Goal: Information Seeking & Learning: Learn about a topic

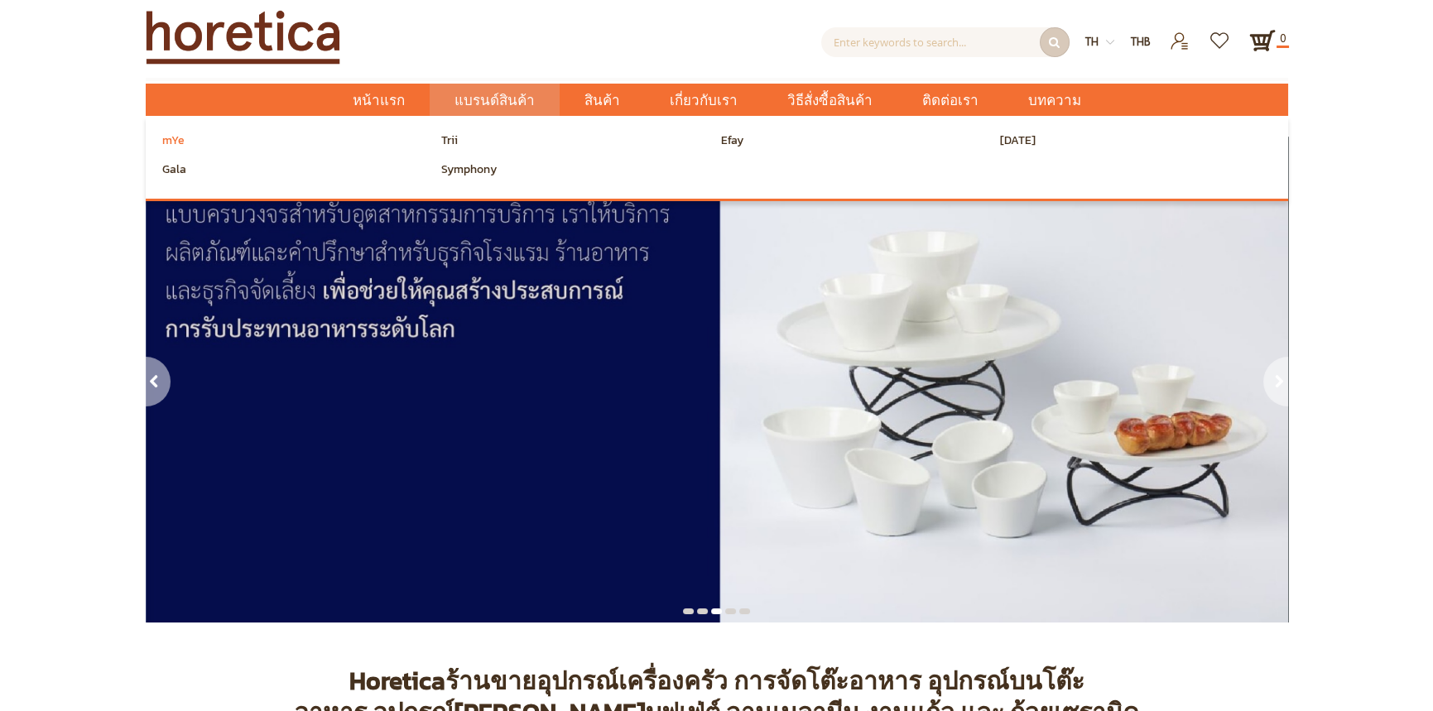
click at [168, 144] on span "mYe" at bounding box center [173, 140] width 22 height 25
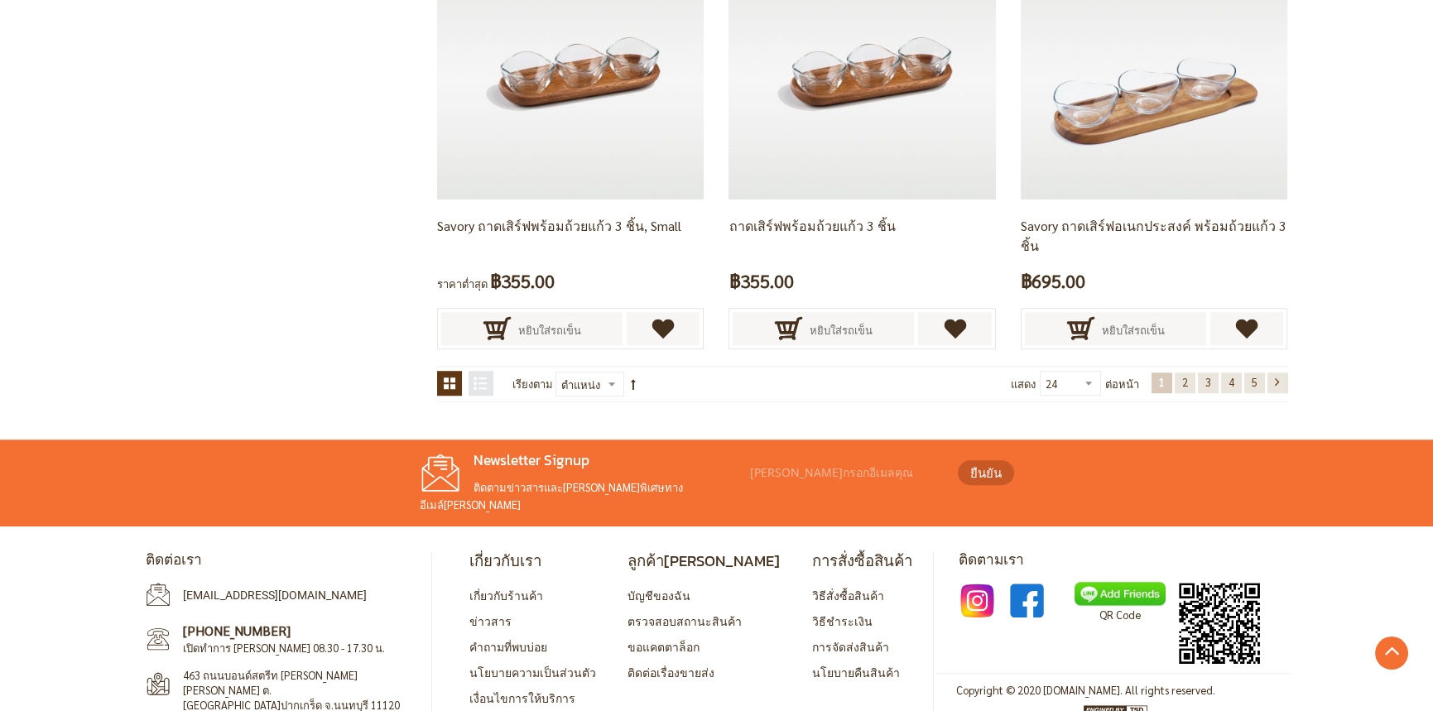
scroll to position [3481, 0]
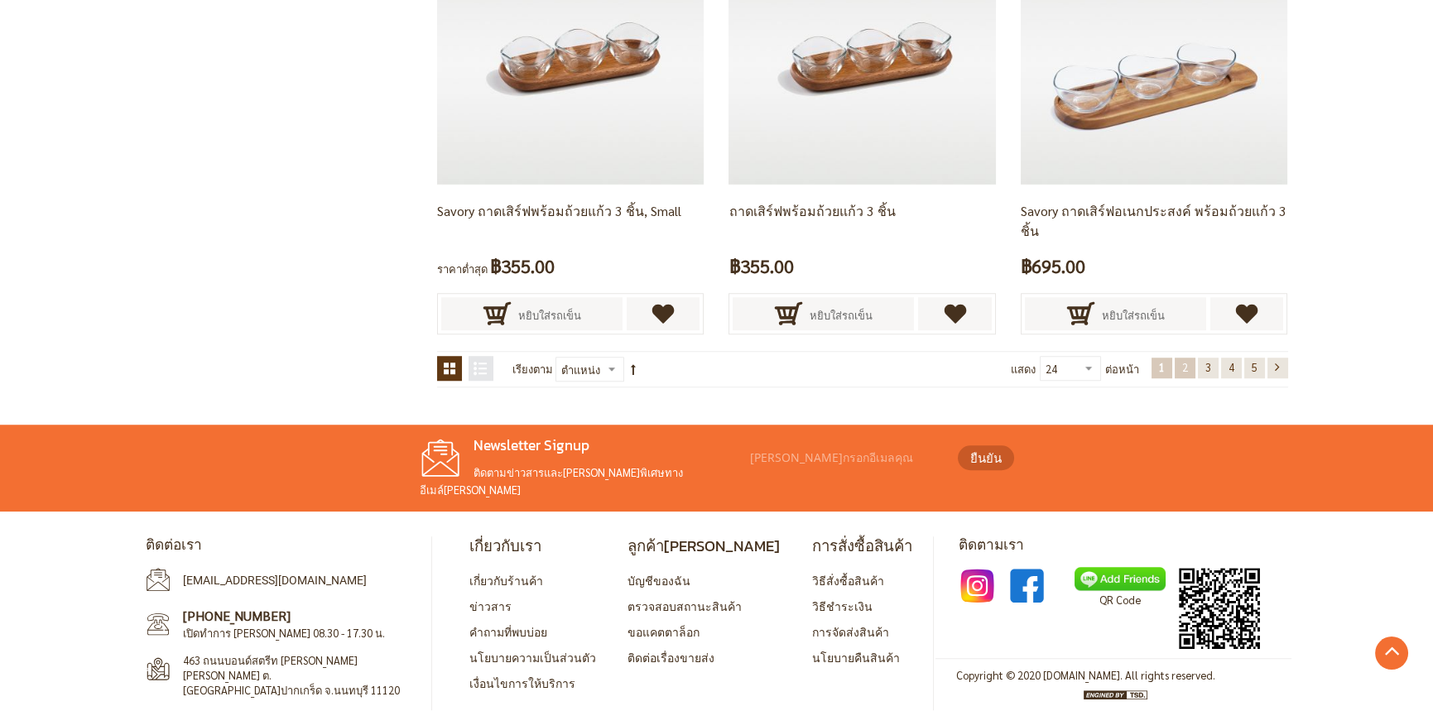
click at [1183, 367] on span "2" at bounding box center [1186, 367] width 6 height 14
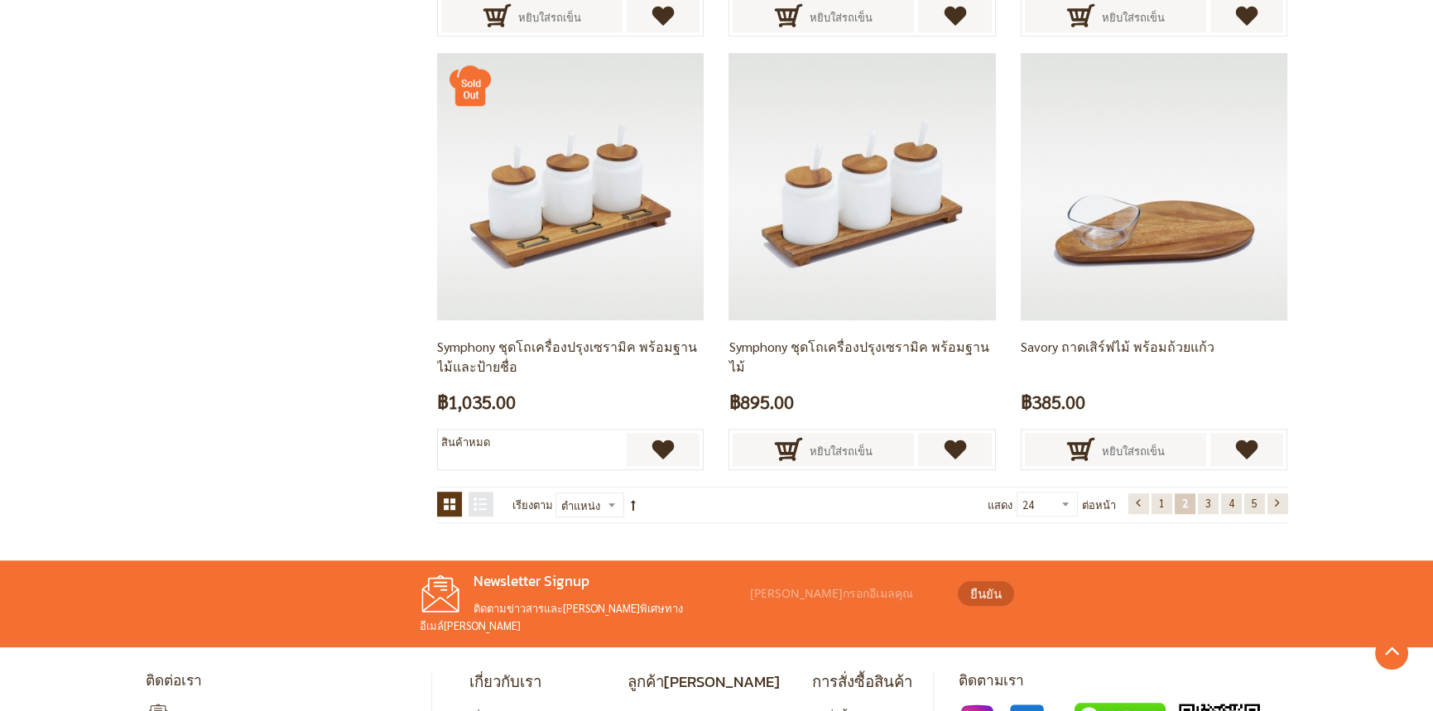
scroll to position [3481, 0]
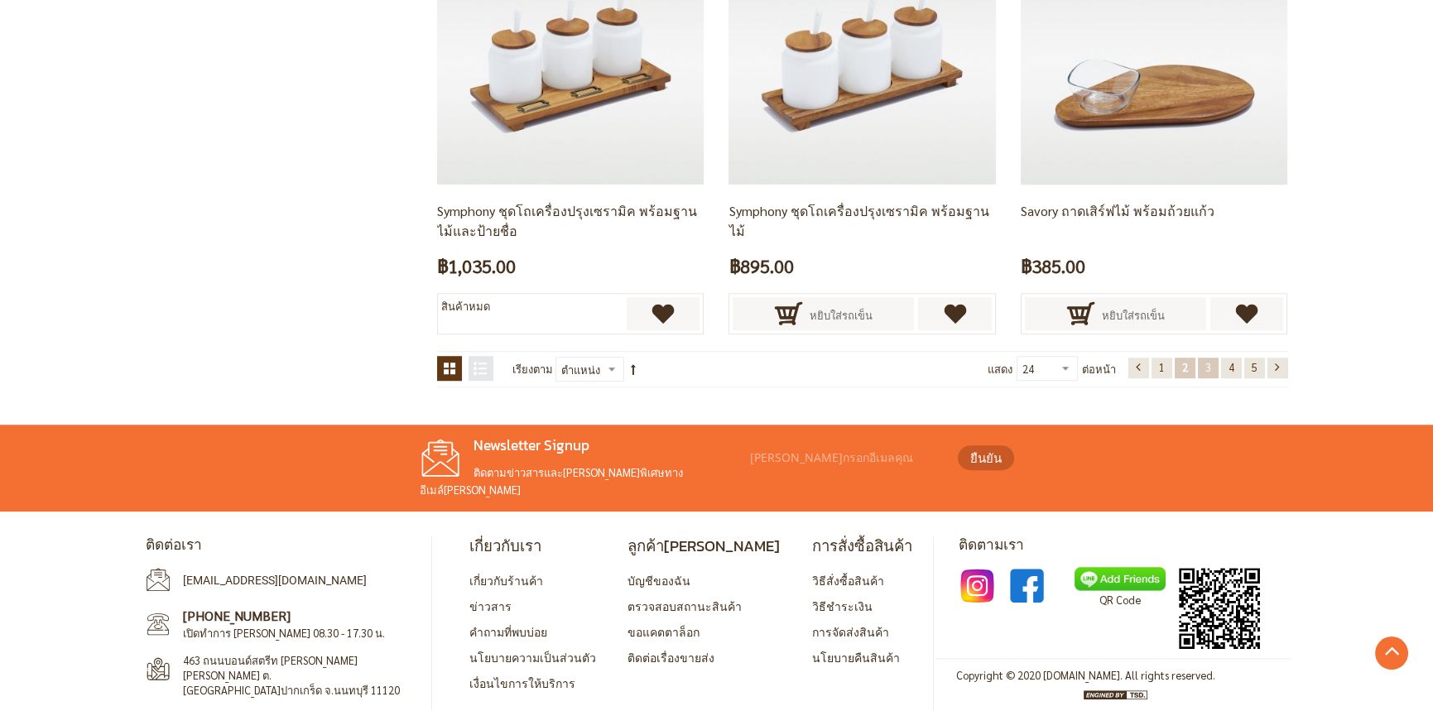
click at [1201, 367] on link "หน้า 3" at bounding box center [1208, 368] width 21 height 21
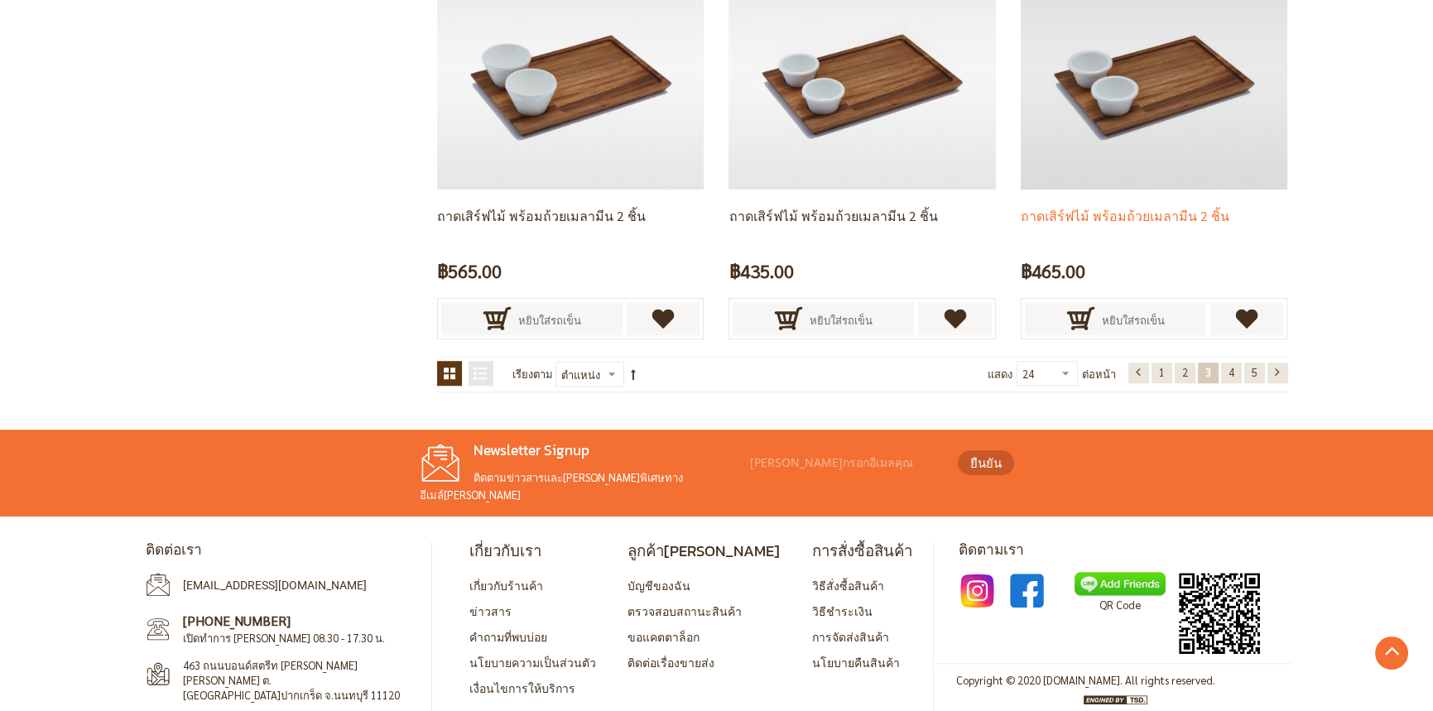
scroll to position [3481, 0]
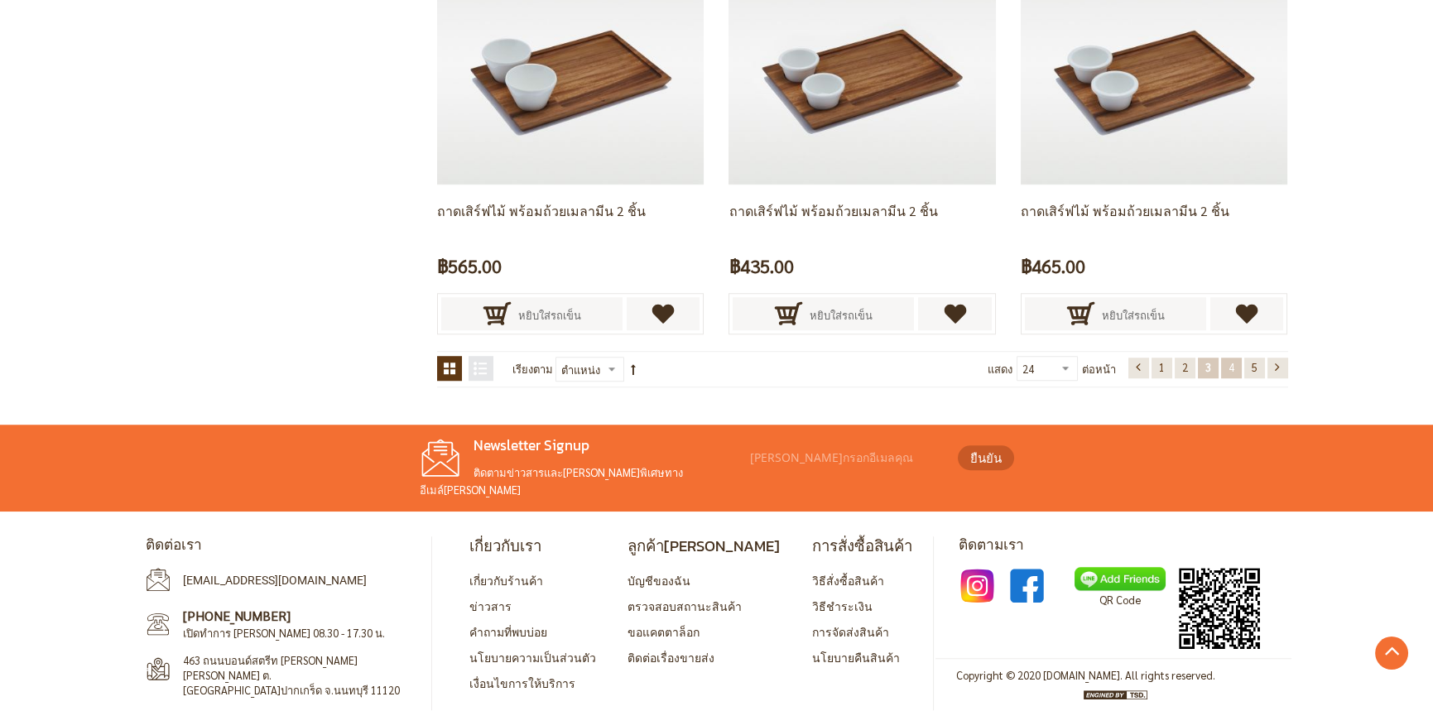
click at [1236, 368] on link "หน้า 4" at bounding box center [1231, 368] width 21 height 21
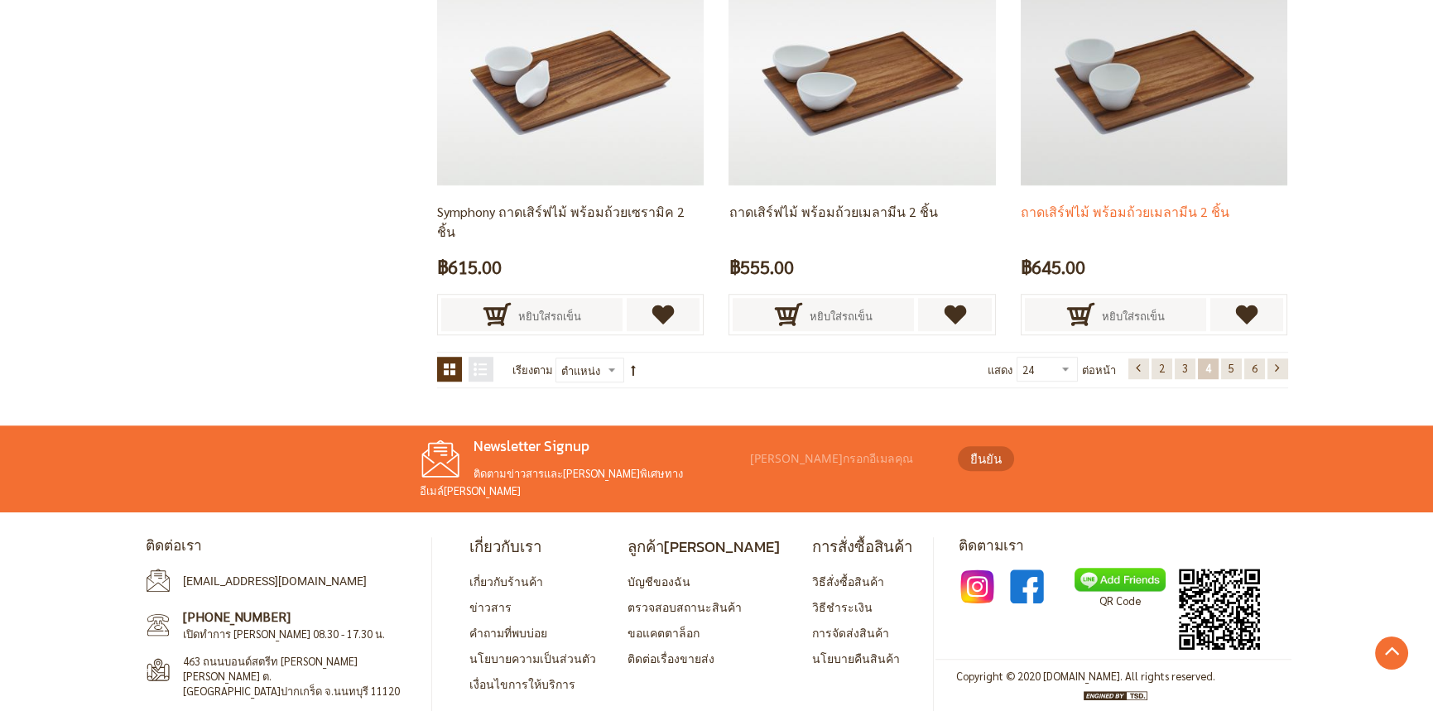
scroll to position [3481, 0]
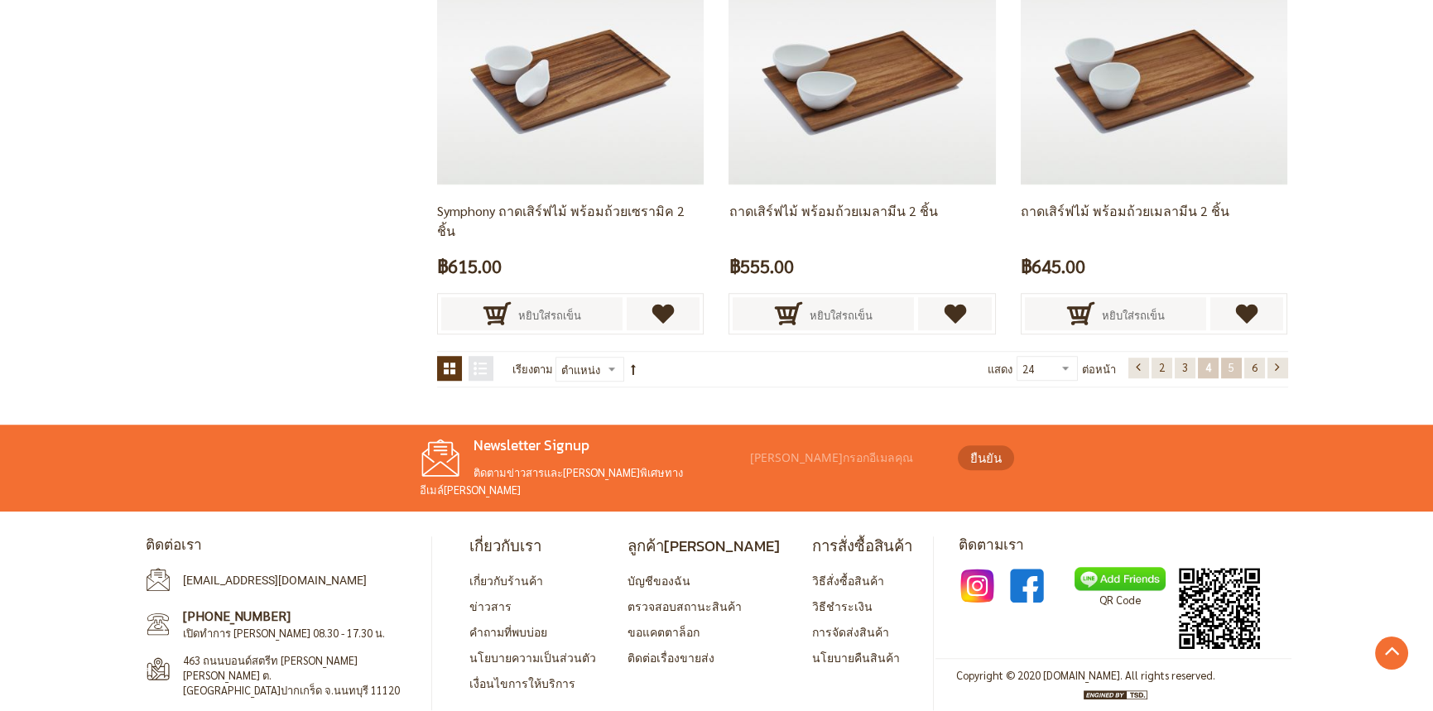
click at [1229, 367] on span "5" at bounding box center [1232, 367] width 6 height 14
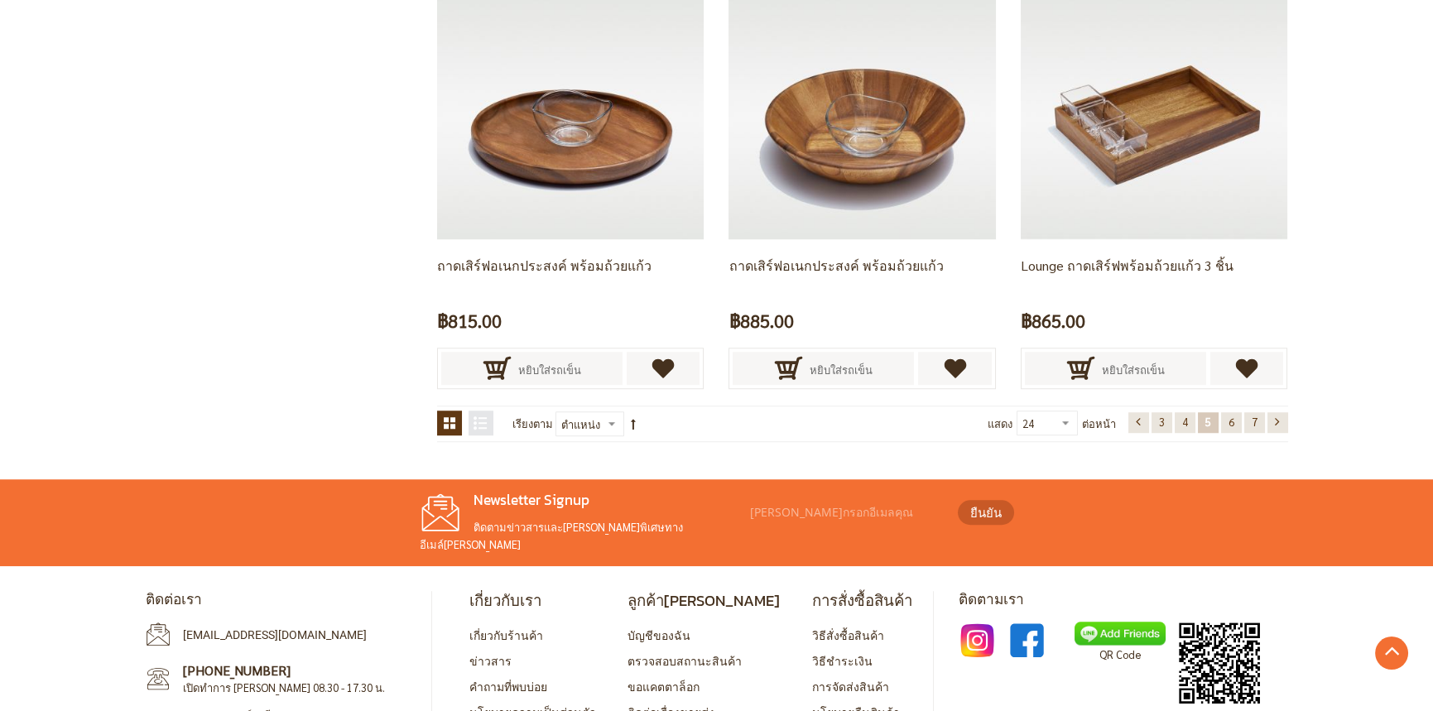
scroll to position [3481, 0]
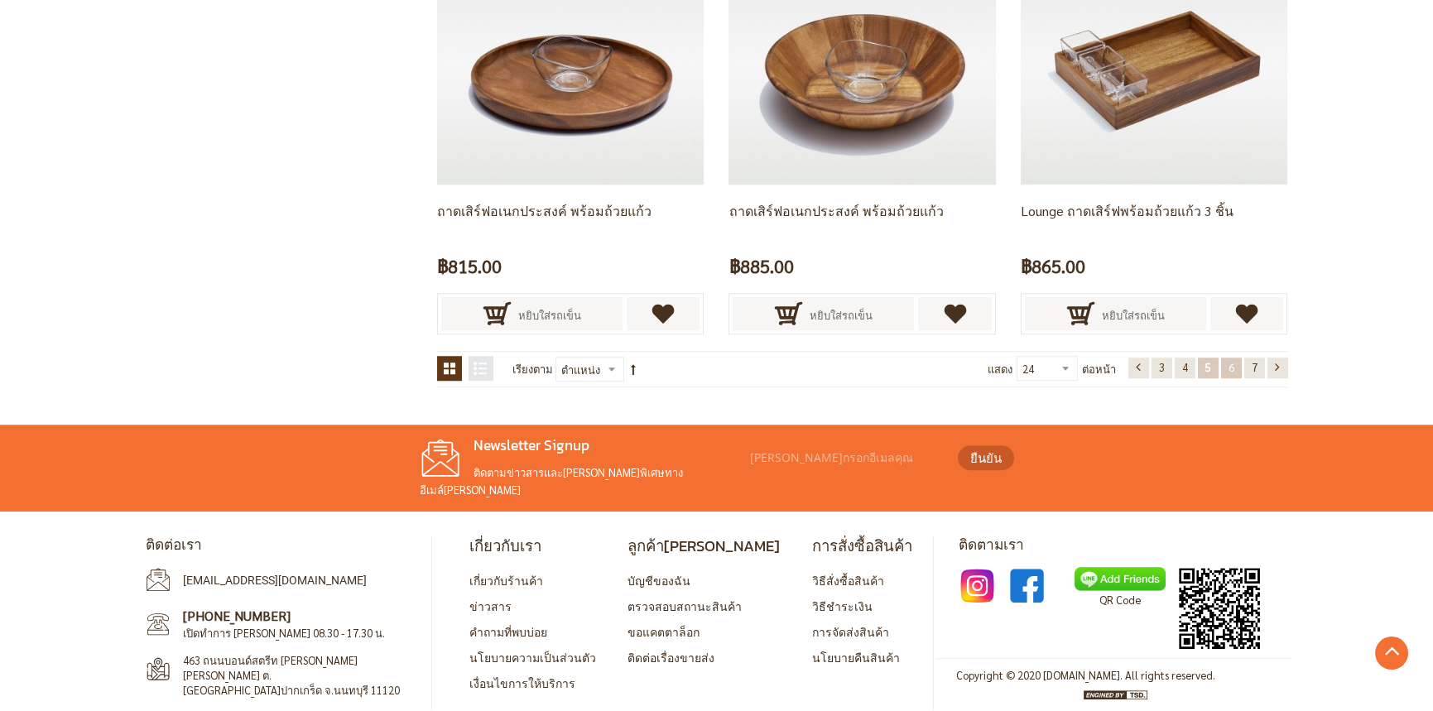
click at [1231, 369] on span "6" at bounding box center [1232, 367] width 6 height 14
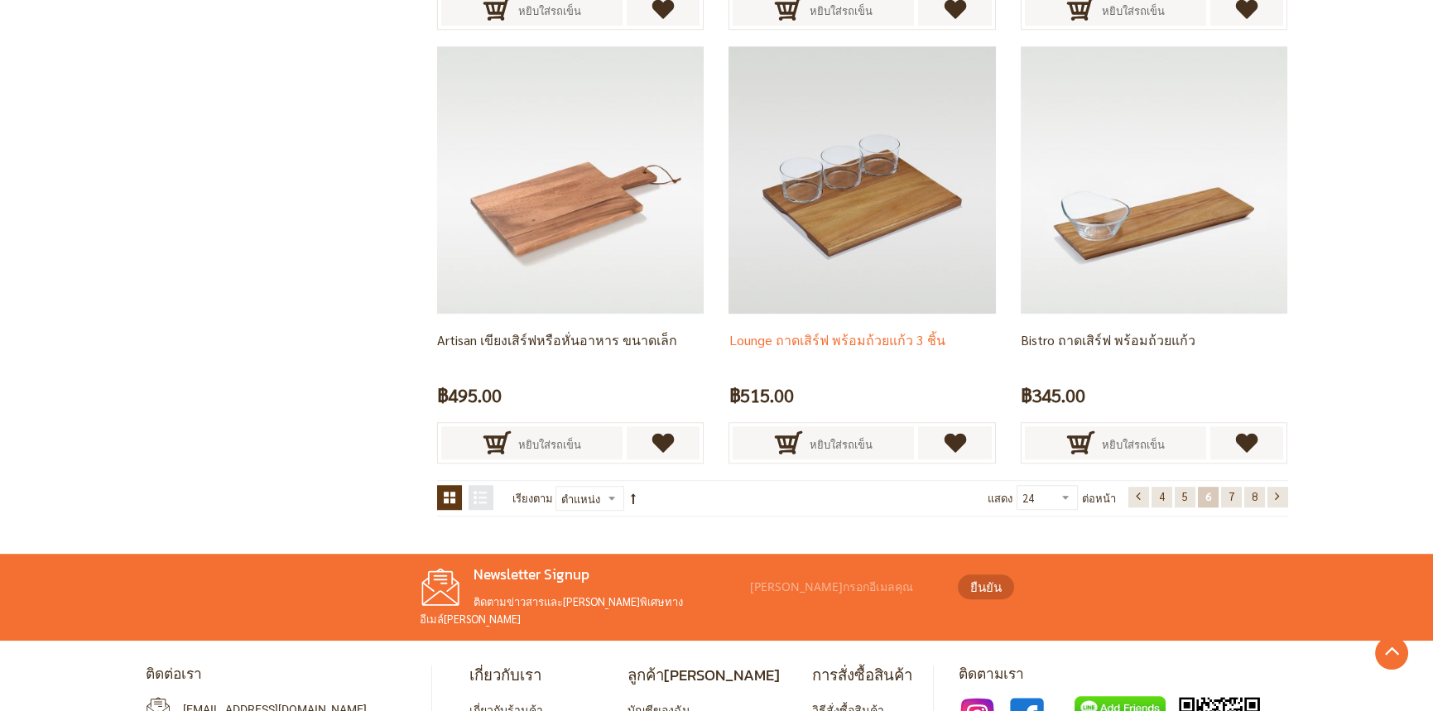
scroll to position [3459, 0]
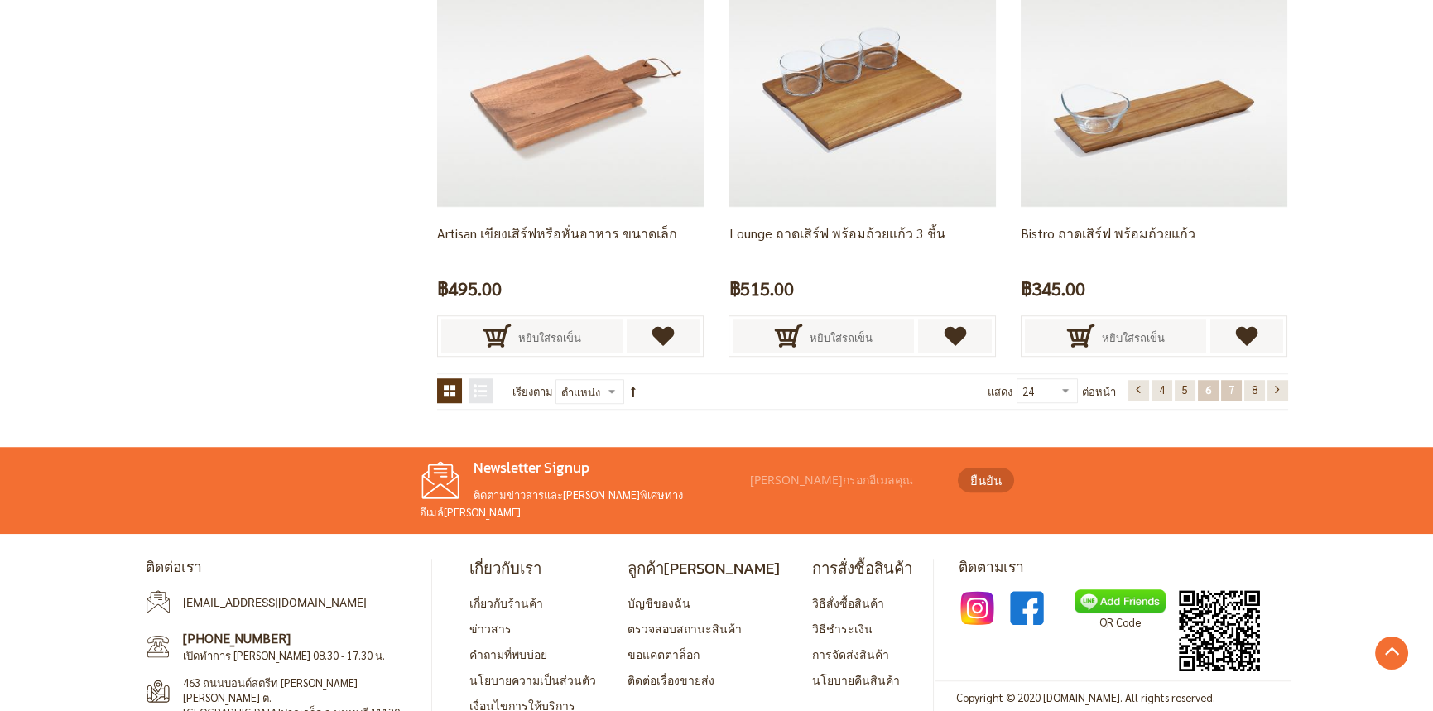
click at [1229, 389] on span "7" at bounding box center [1232, 390] width 6 height 14
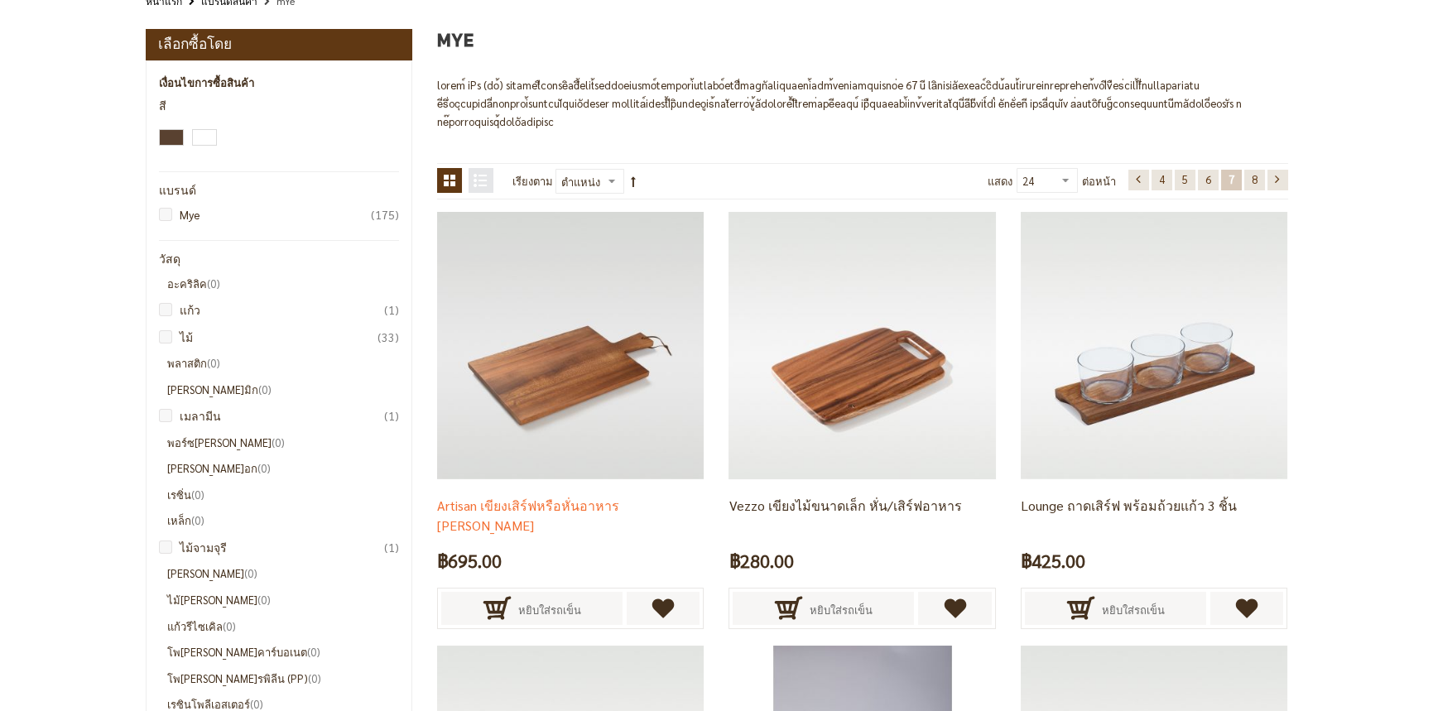
scroll to position [331, 0]
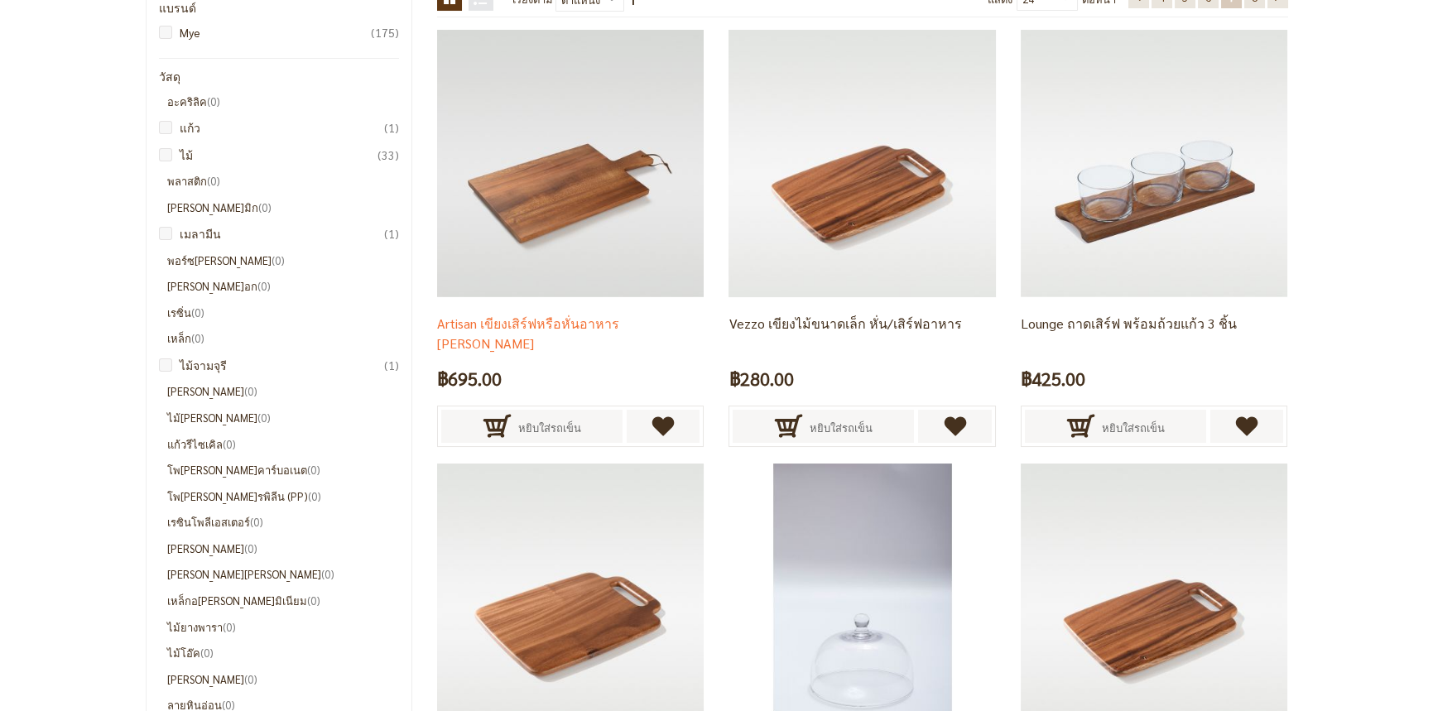
drag, startPoint x: 566, startPoint y: 335, endPoint x: 518, endPoint y: 320, distance: 49.5
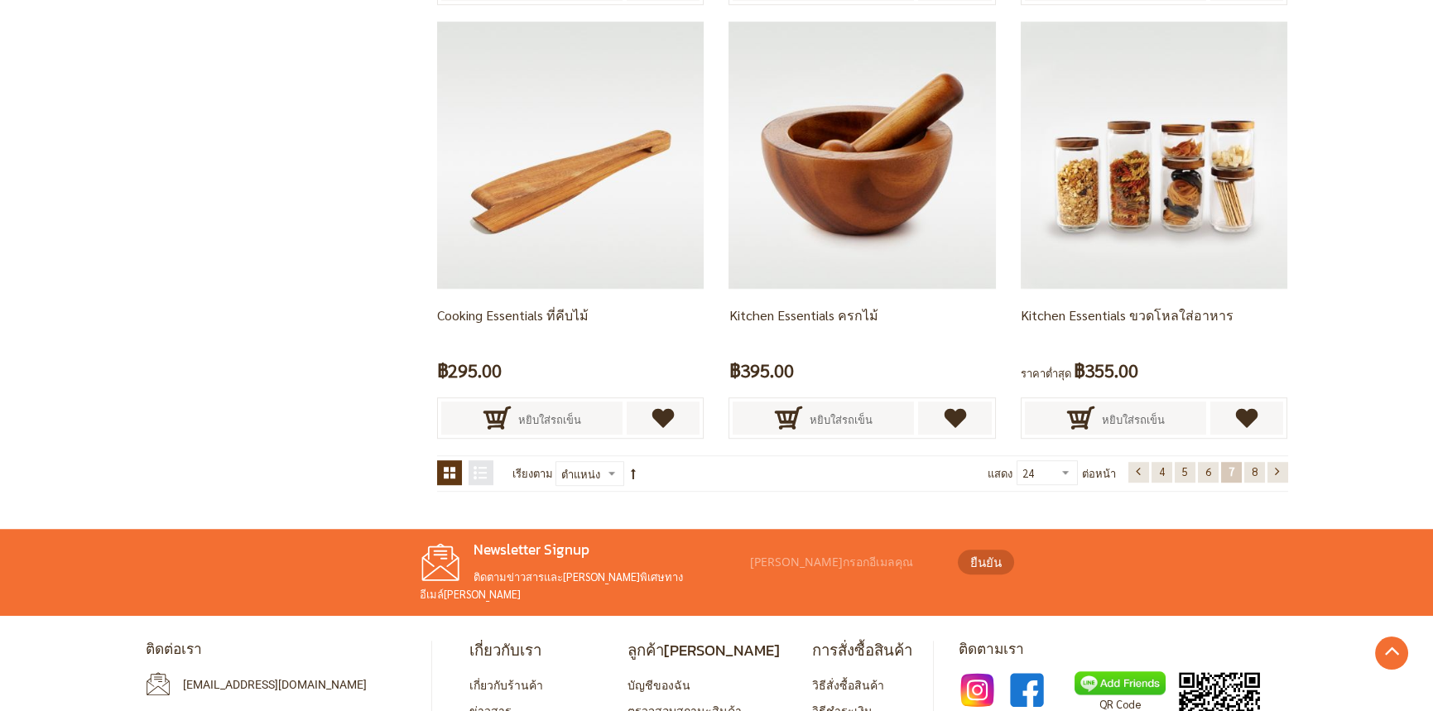
scroll to position [3481, 0]
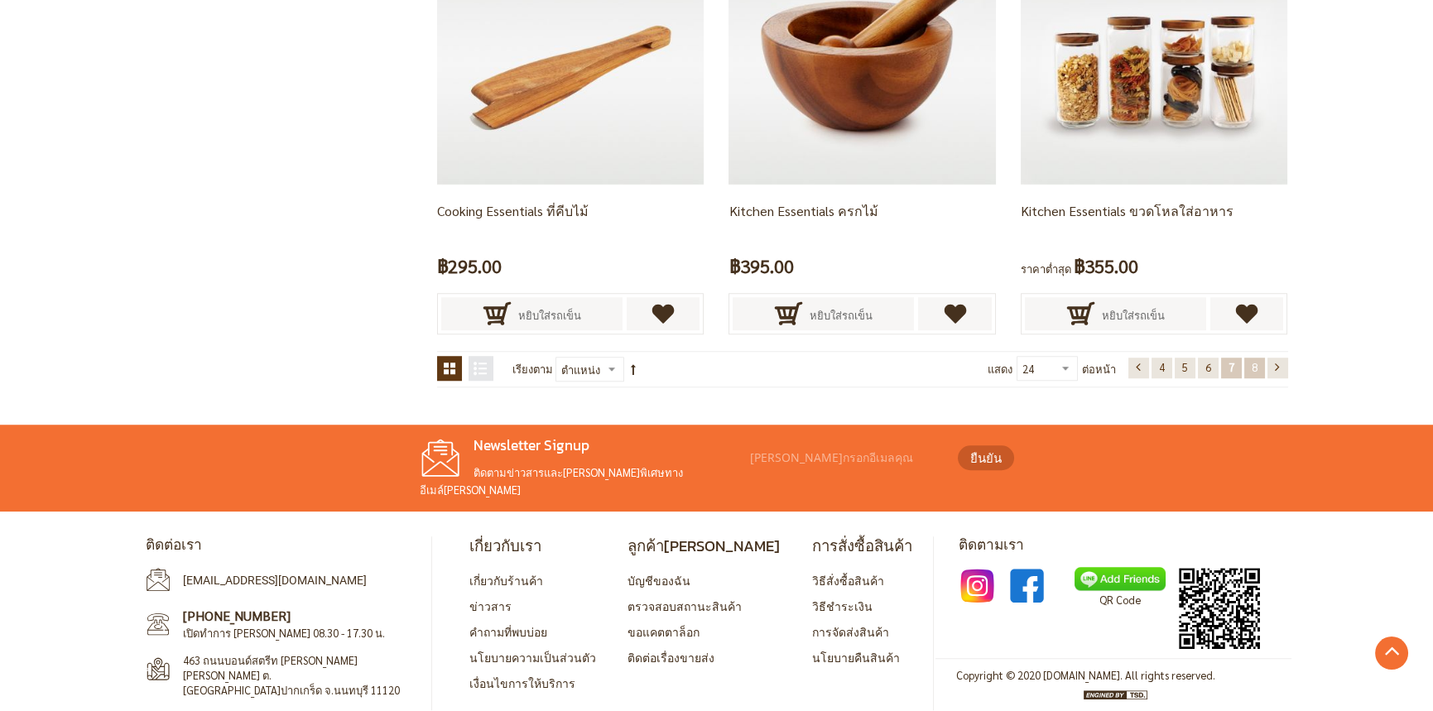
click at [1252, 360] on span "8" at bounding box center [1255, 367] width 6 height 14
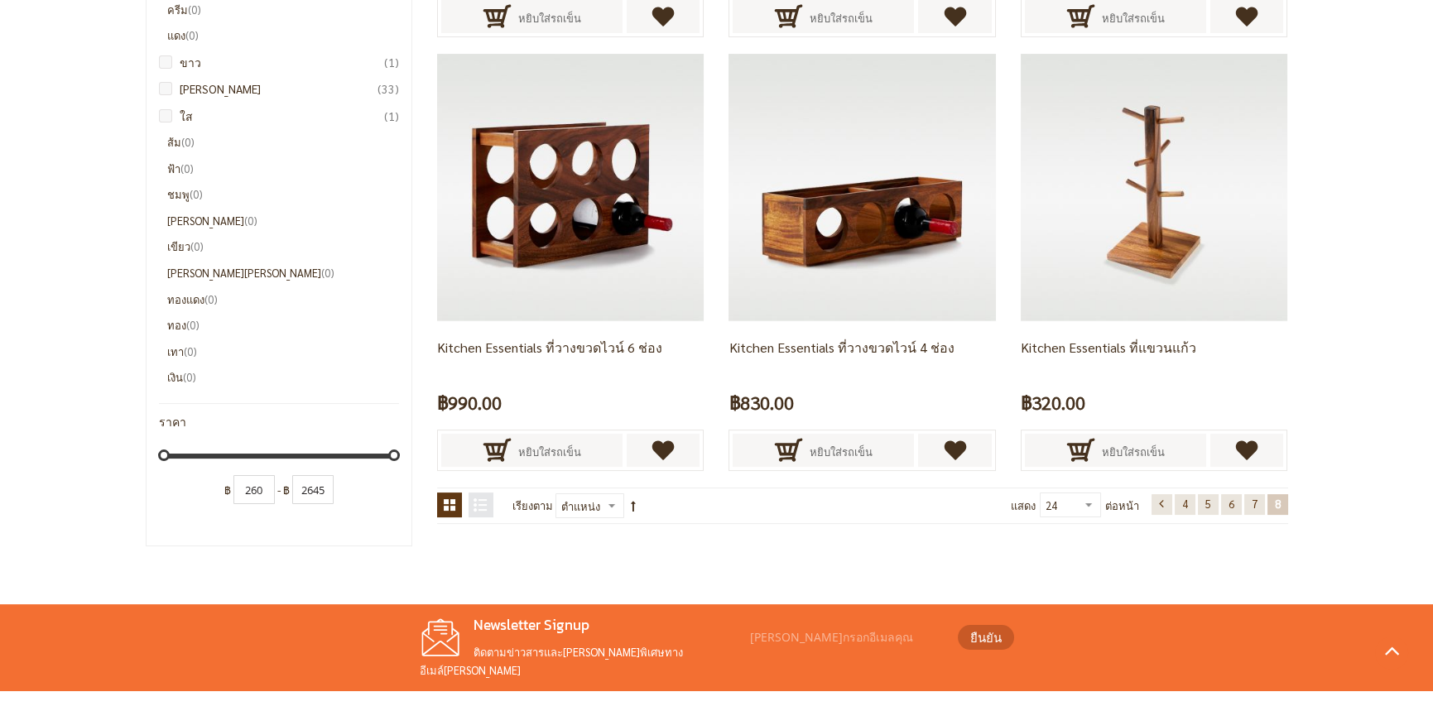
scroll to position [860, 0]
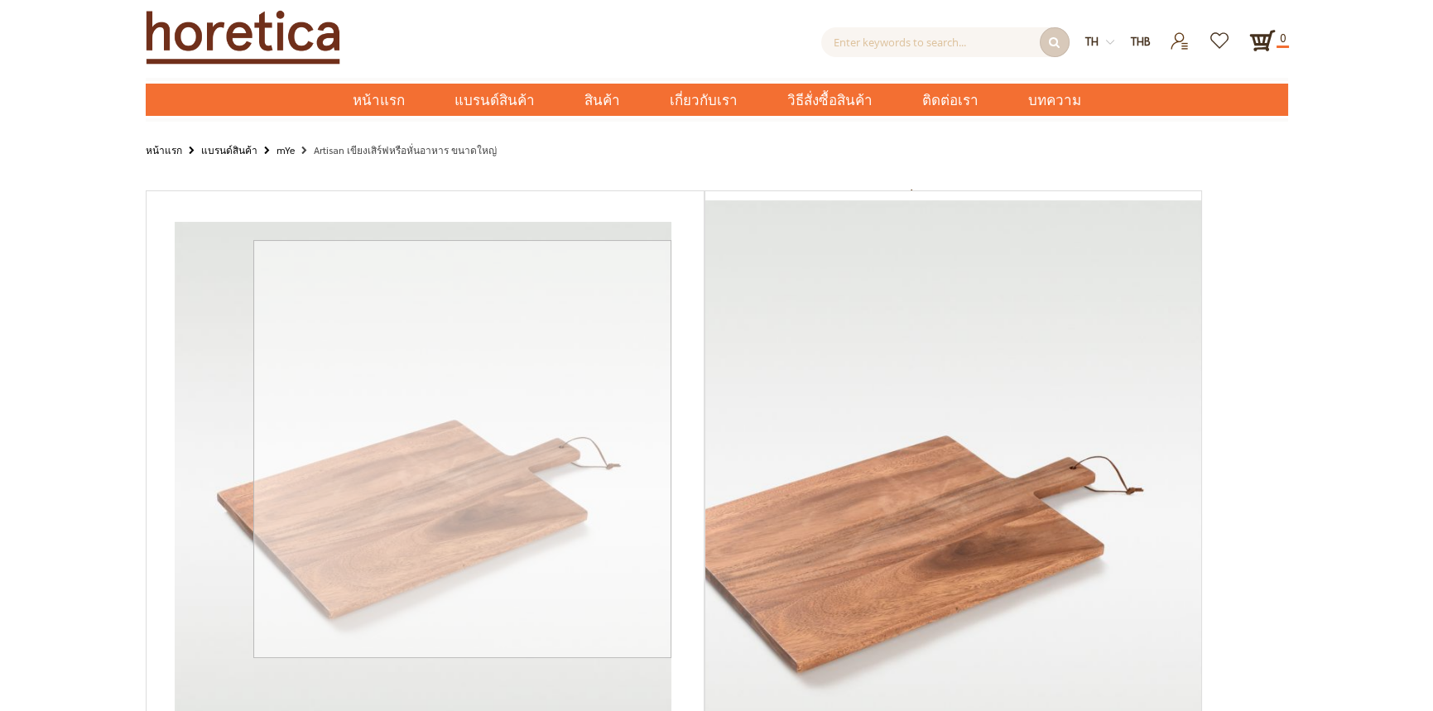
scroll to position [483, 0]
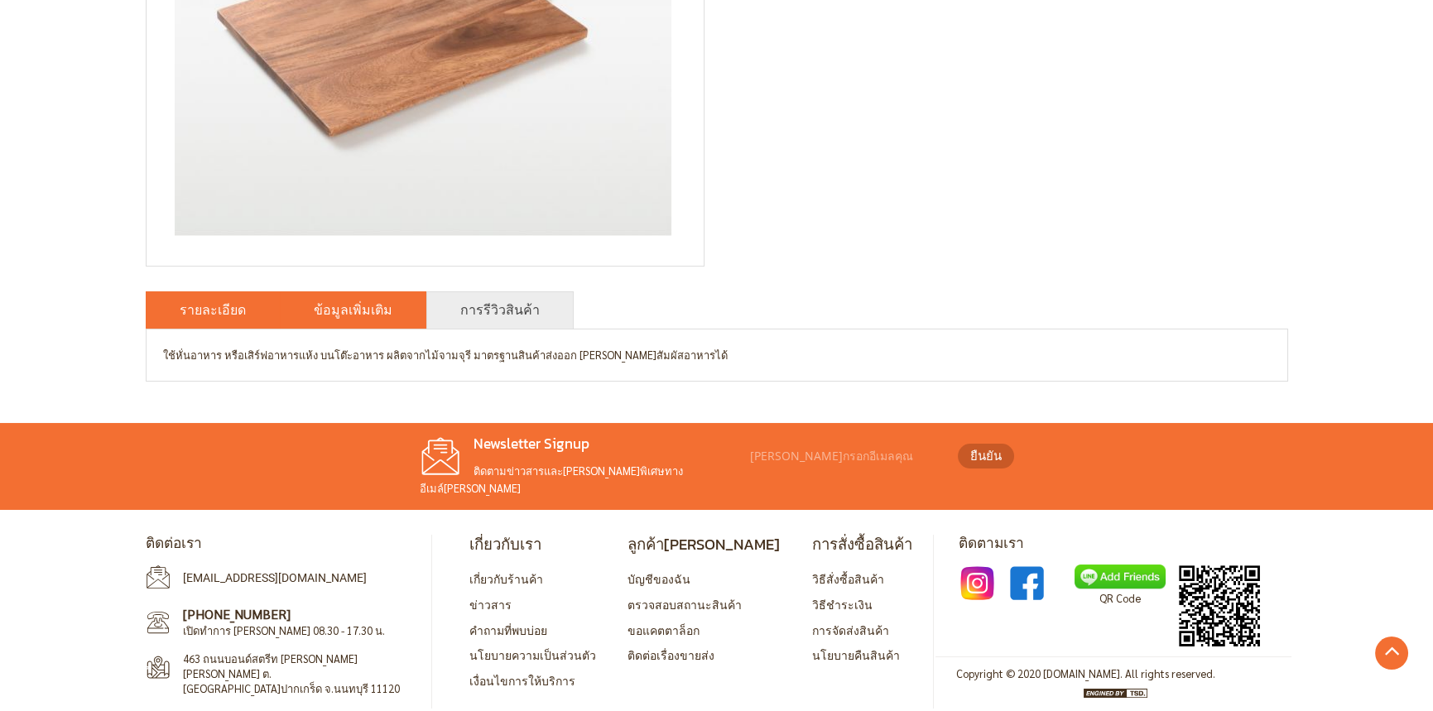
click at [349, 316] on link "ข้อมูลเพิ่มเติม" at bounding box center [353, 310] width 79 height 20
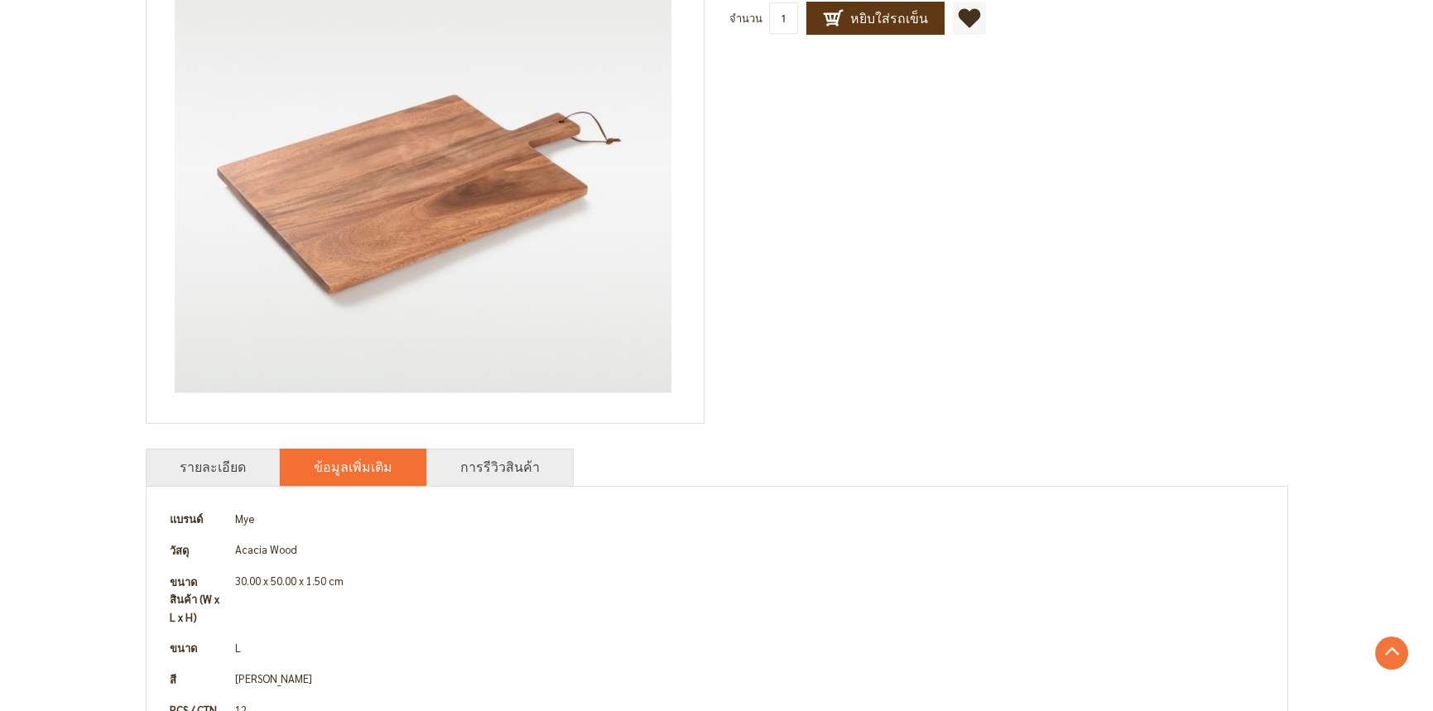
scroll to position [0, 0]
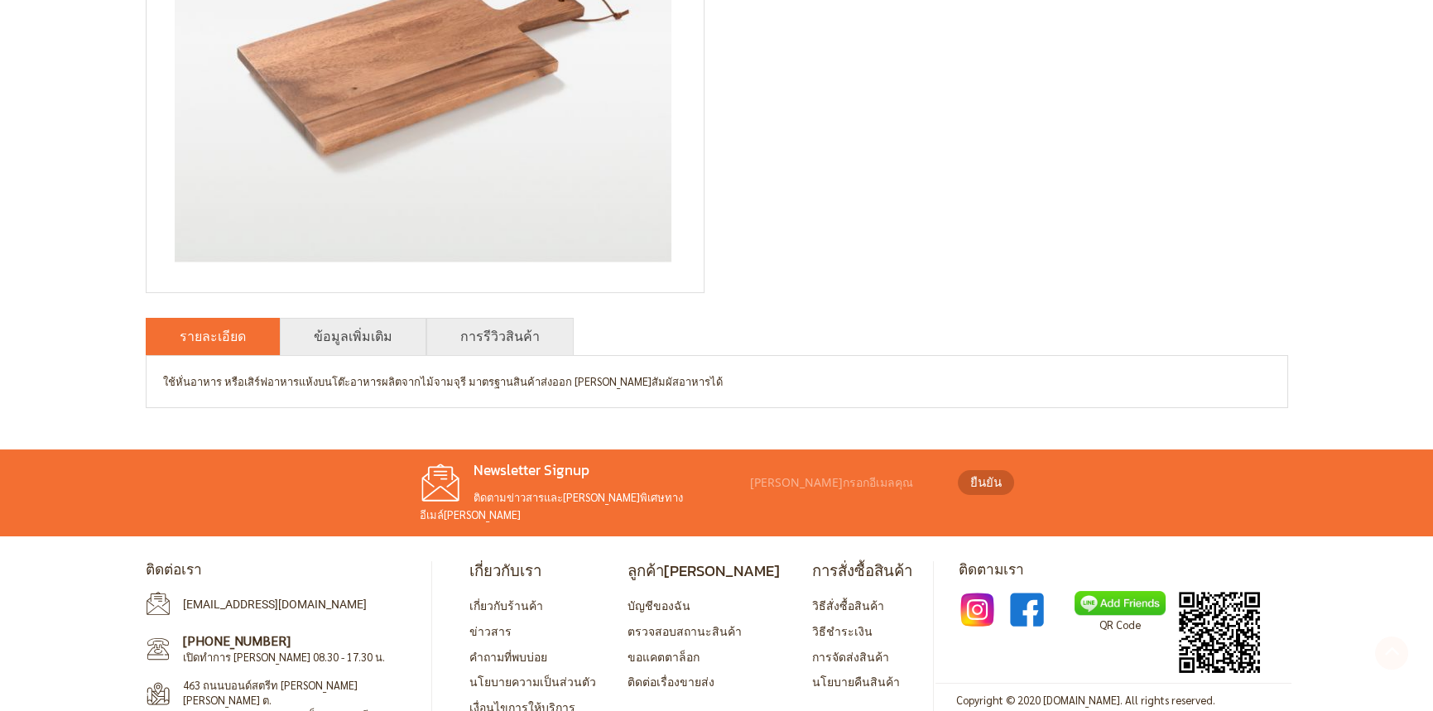
scroll to position [483, 0]
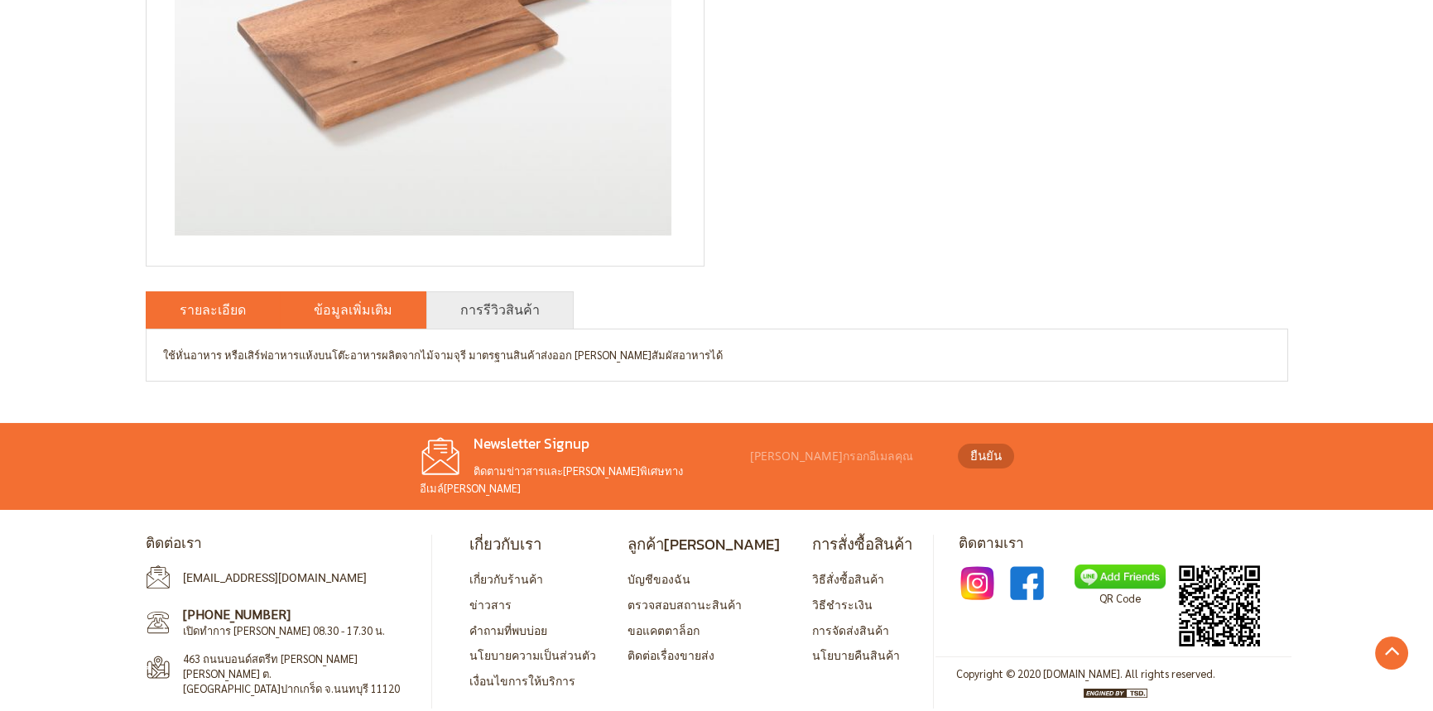
click at [372, 314] on link "ข้อมูลเพิ่มเติม" at bounding box center [353, 310] width 79 height 20
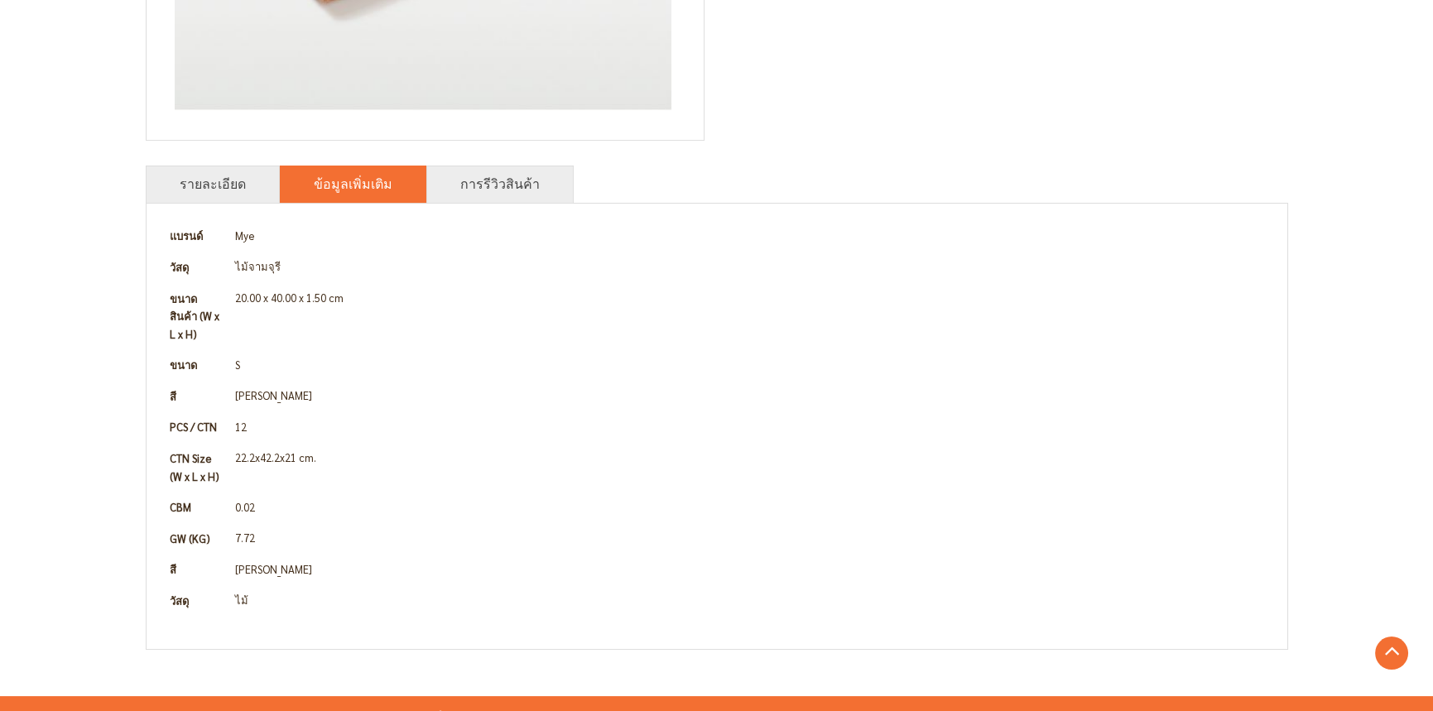
scroll to position [566, 0]
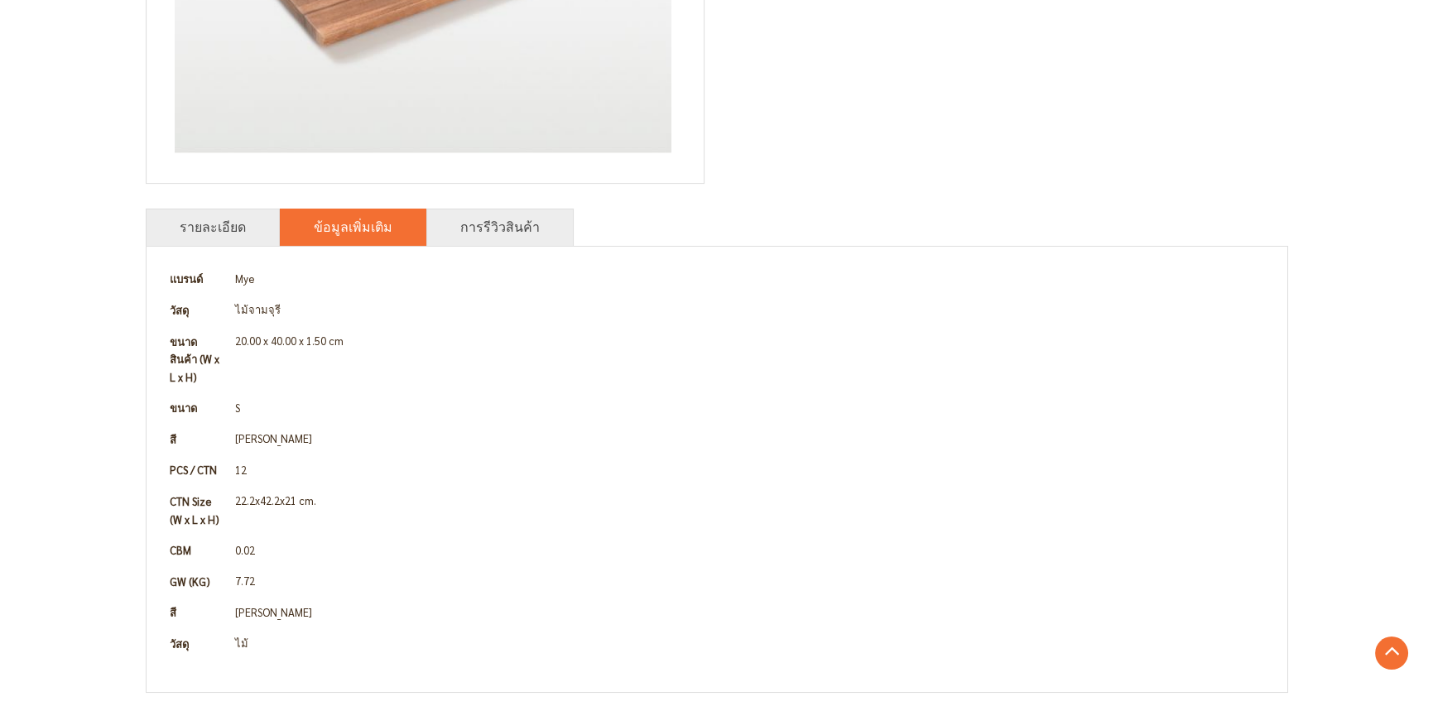
click at [522, 535] on td "0.02" at bounding box center [750, 550] width 1042 height 31
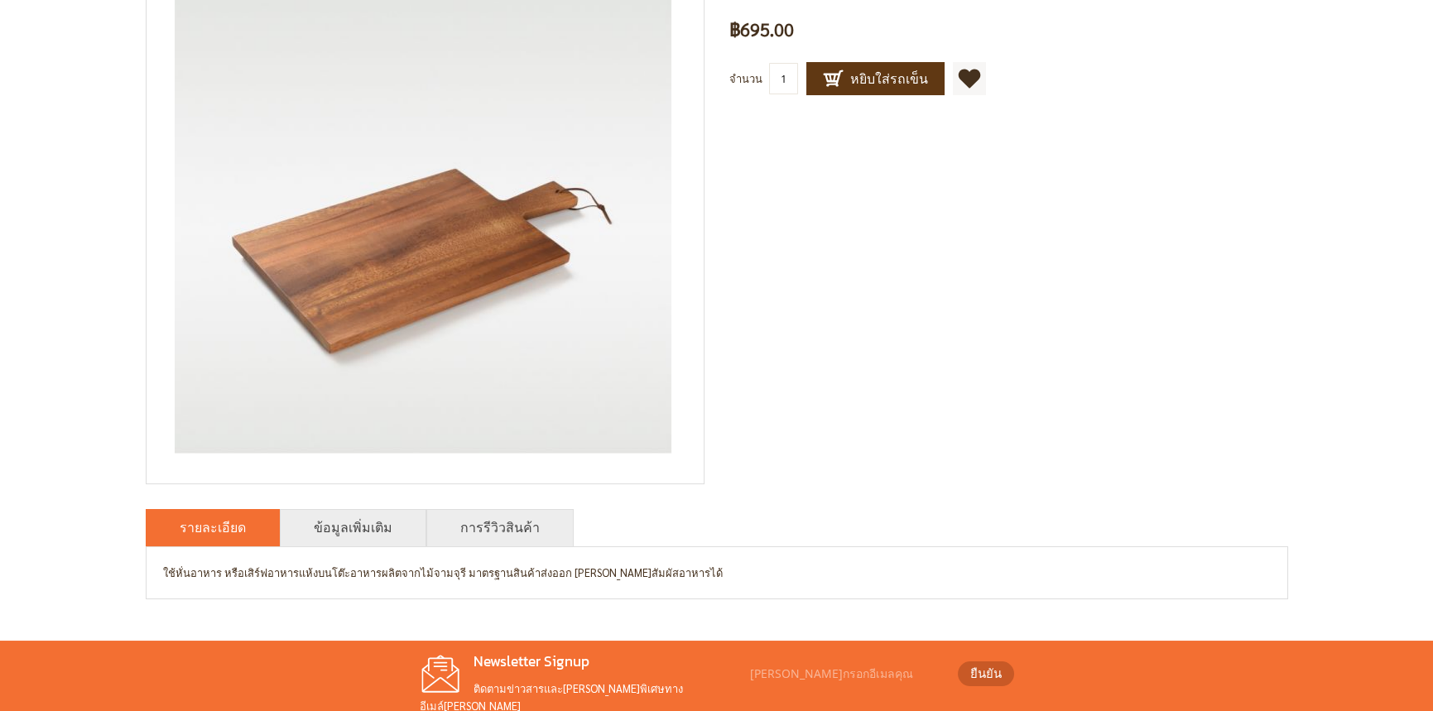
scroll to position [483, 0]
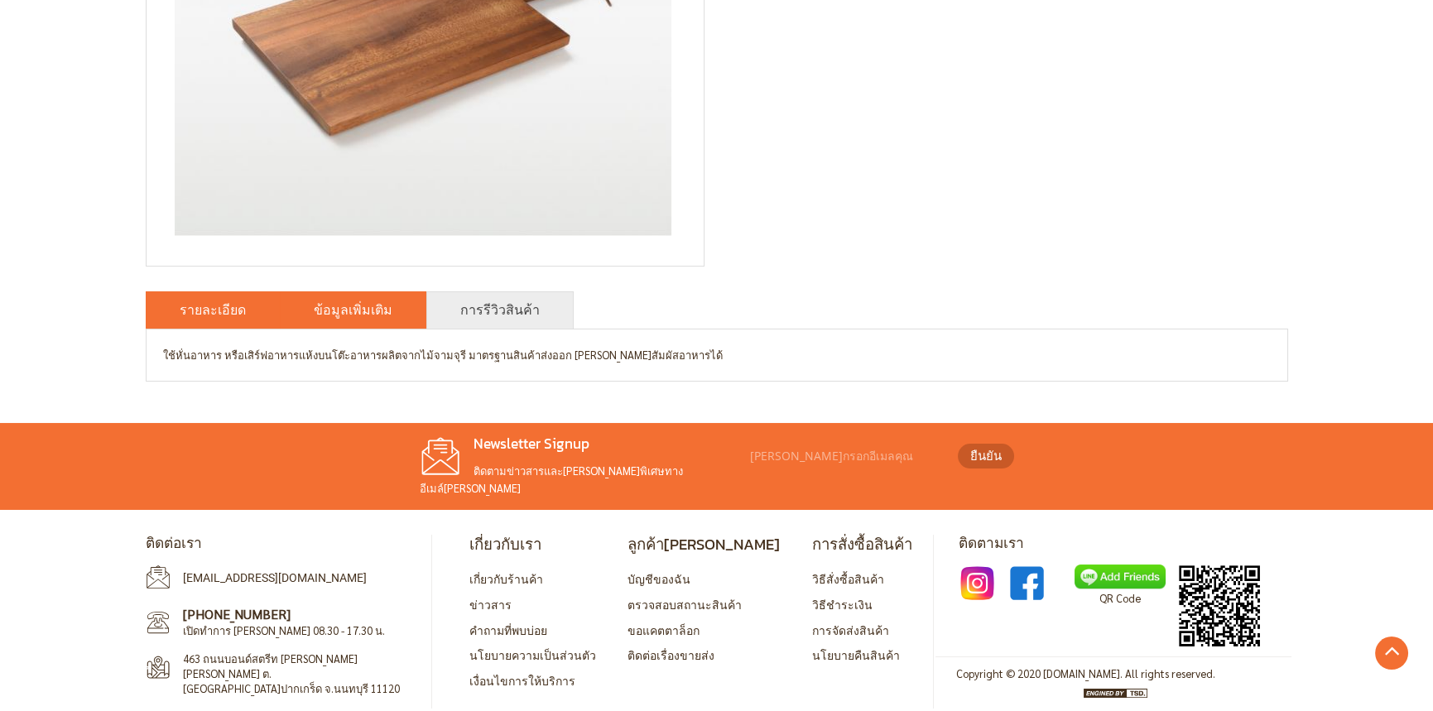
click at [345, 312] on link "ข้อมูลเพิ่มเติม" at bounding box center [353, 310] width 79 height 20
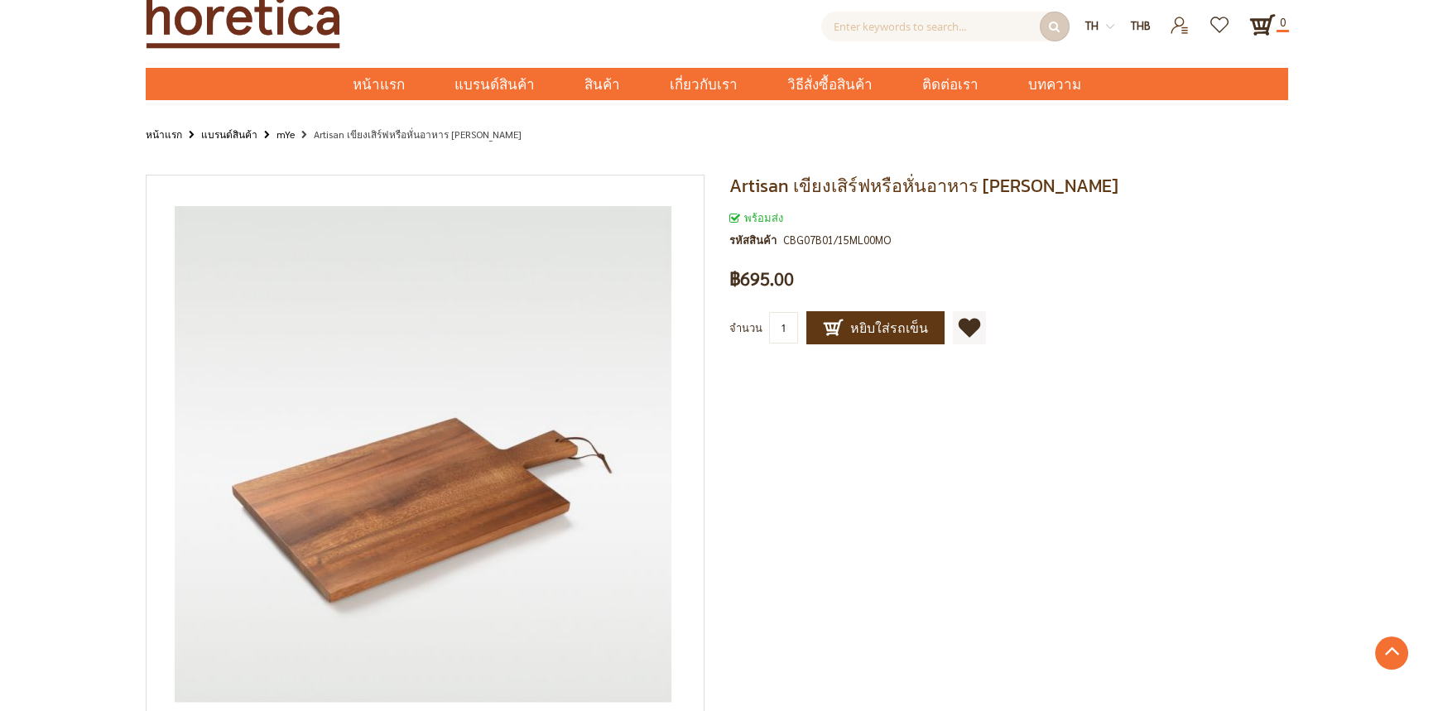
scroll to position [0, 0]
